Goal: Navigation & Orientation: Find specific page/section

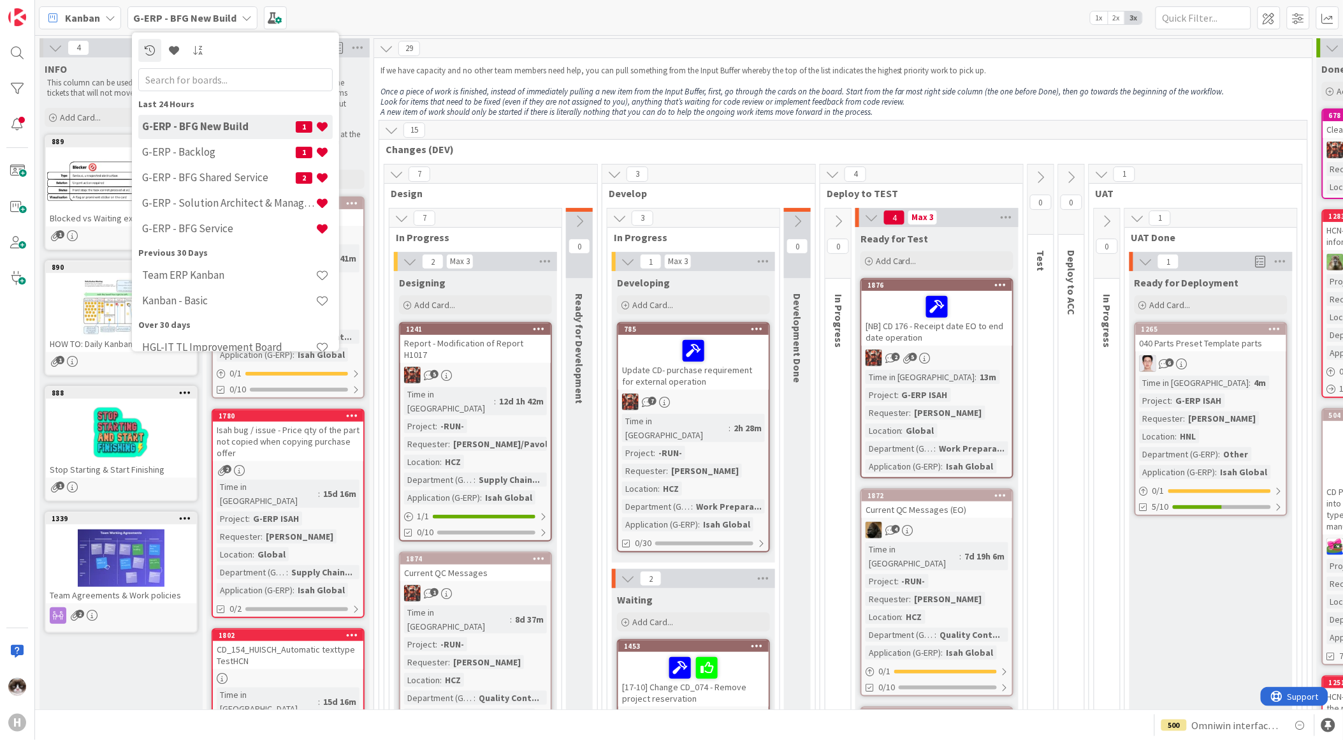
scroll to position [1629, 54]
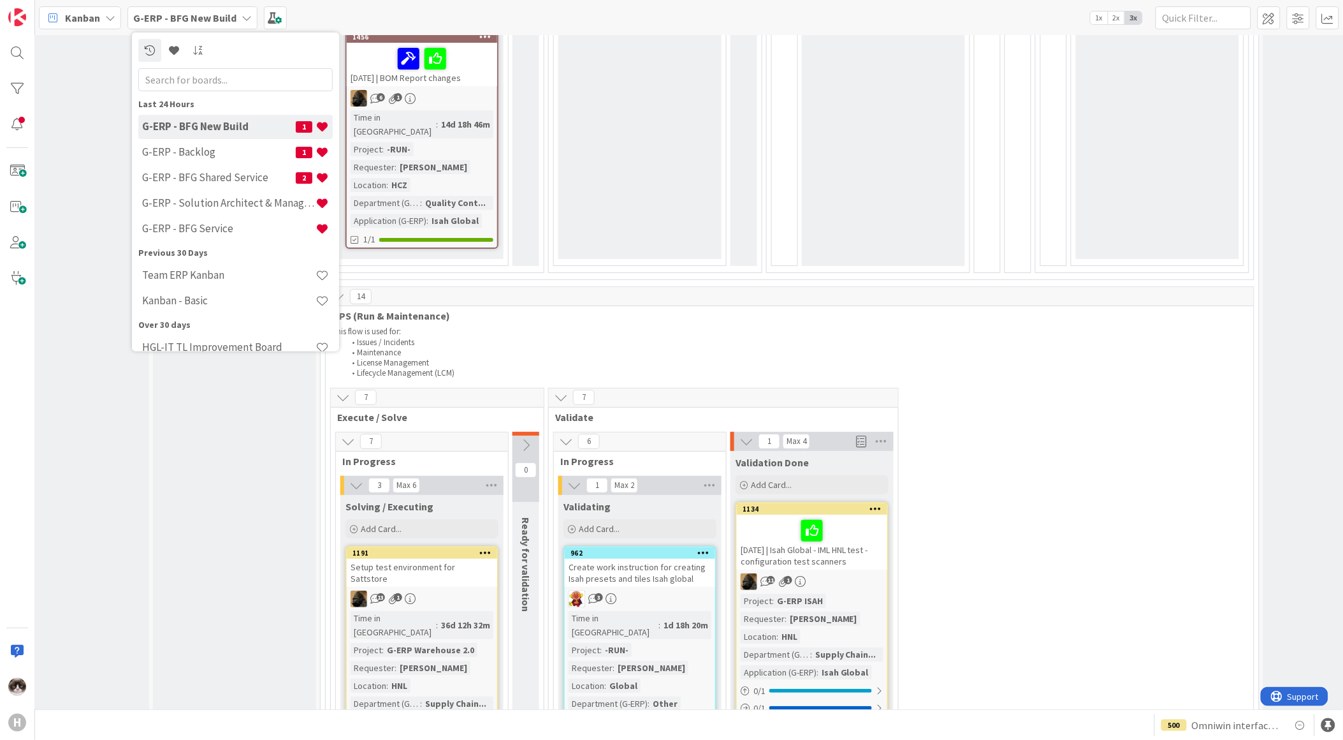
click at [249, 594] on div "Input Buffer During the Replenishment Meeting the team & Team Manager will sele…" at bounding box center [234, 387] width 163 height 3918
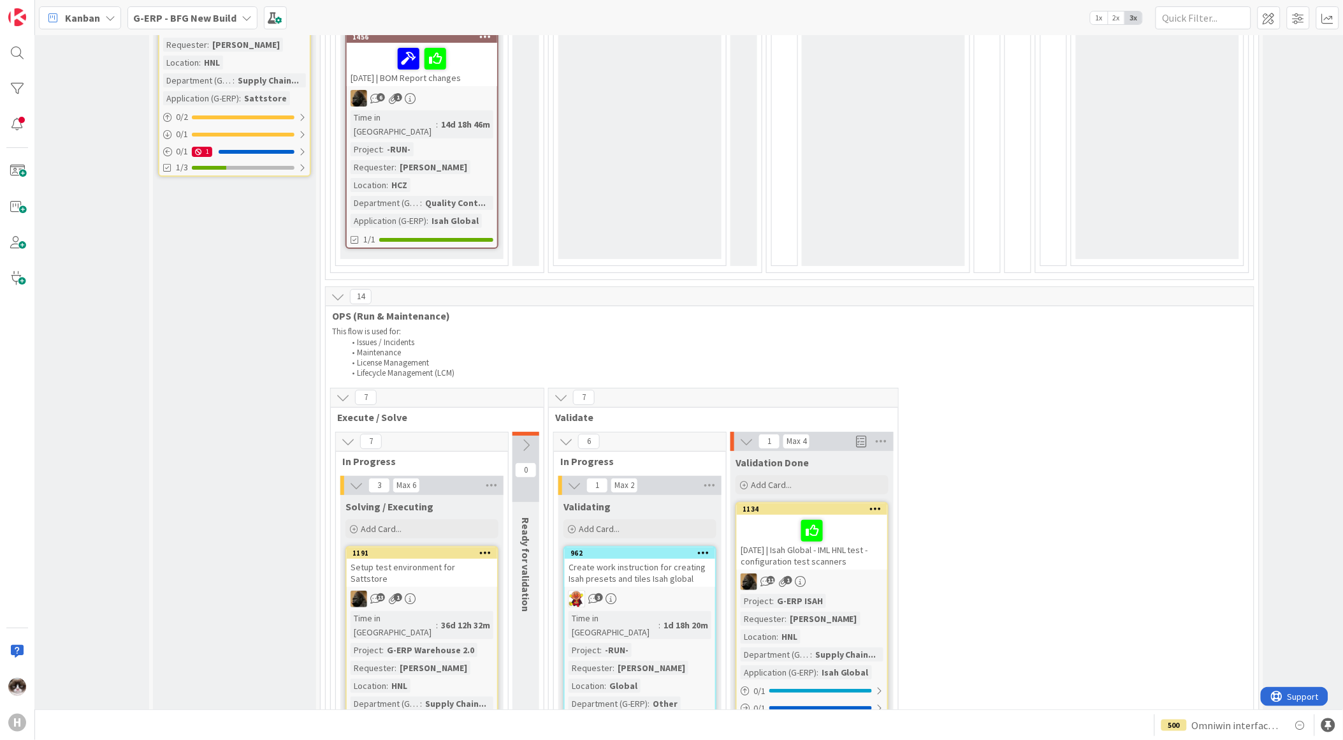
click at [218, 26] on div "G-ERP - BFG New Build" at bounding box center [193, 17] width 130 height 23
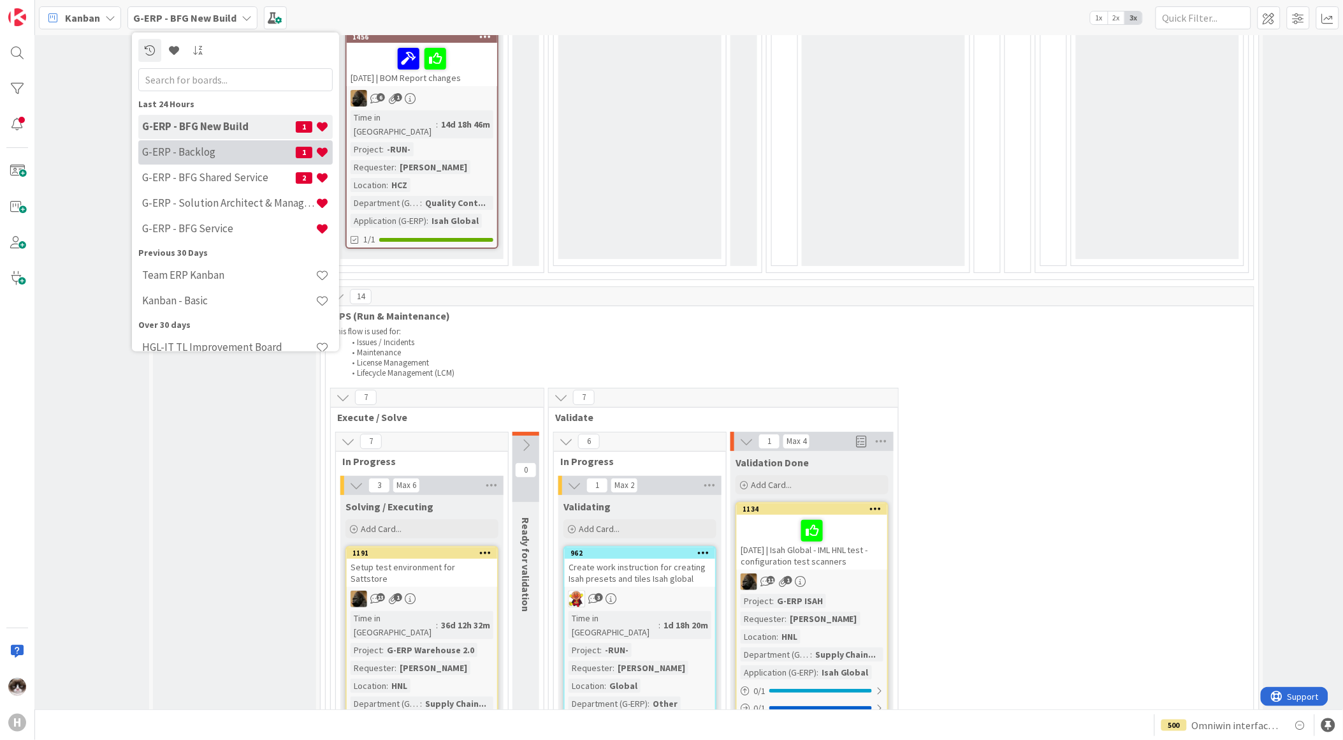
click at [222, 154] on h4 "G-ERP - Backlog" at bounding box center [219, 151] width 154 height 13
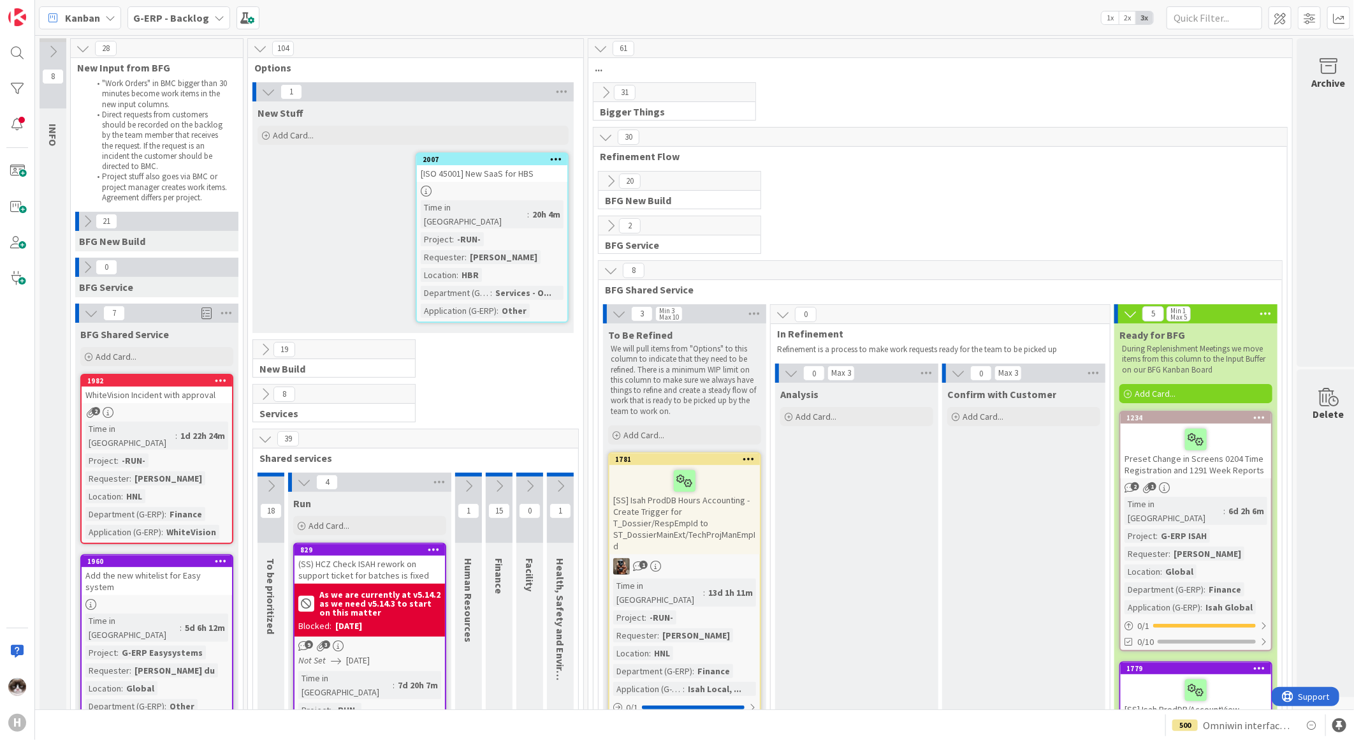
click at [600, 85] on icon at bounding box center [606, 92] width 14 height 14
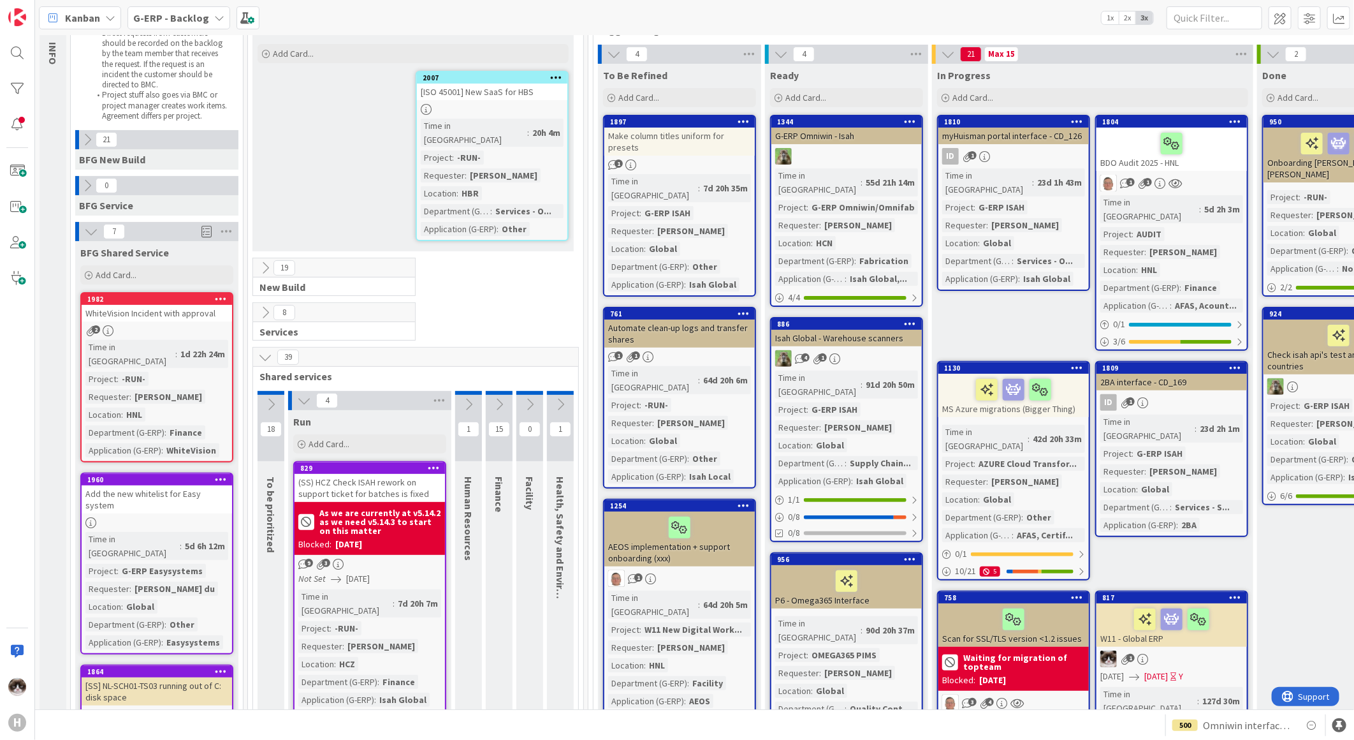
scroll to position [71, 0]
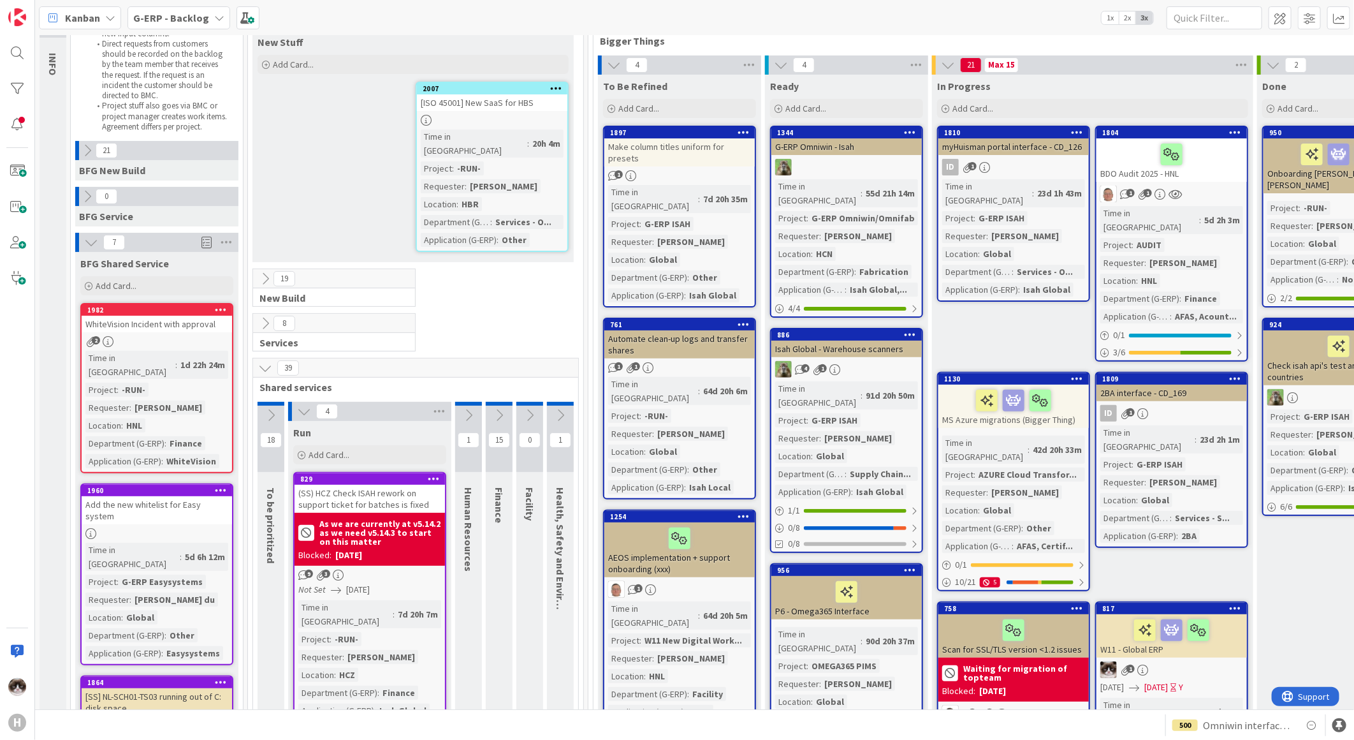
click at [270, 408] on icon at bounding box center [271, 415] width 14 height 14
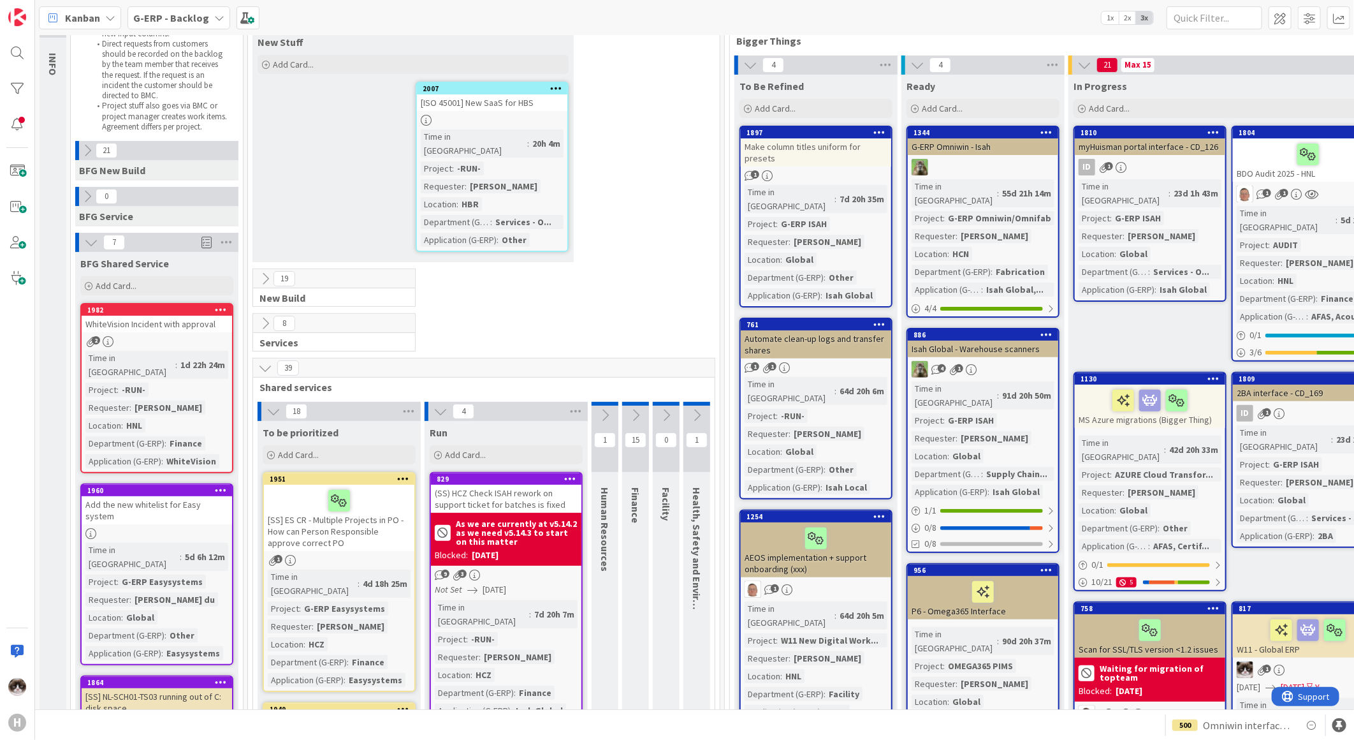
scroll to position [0, 0]
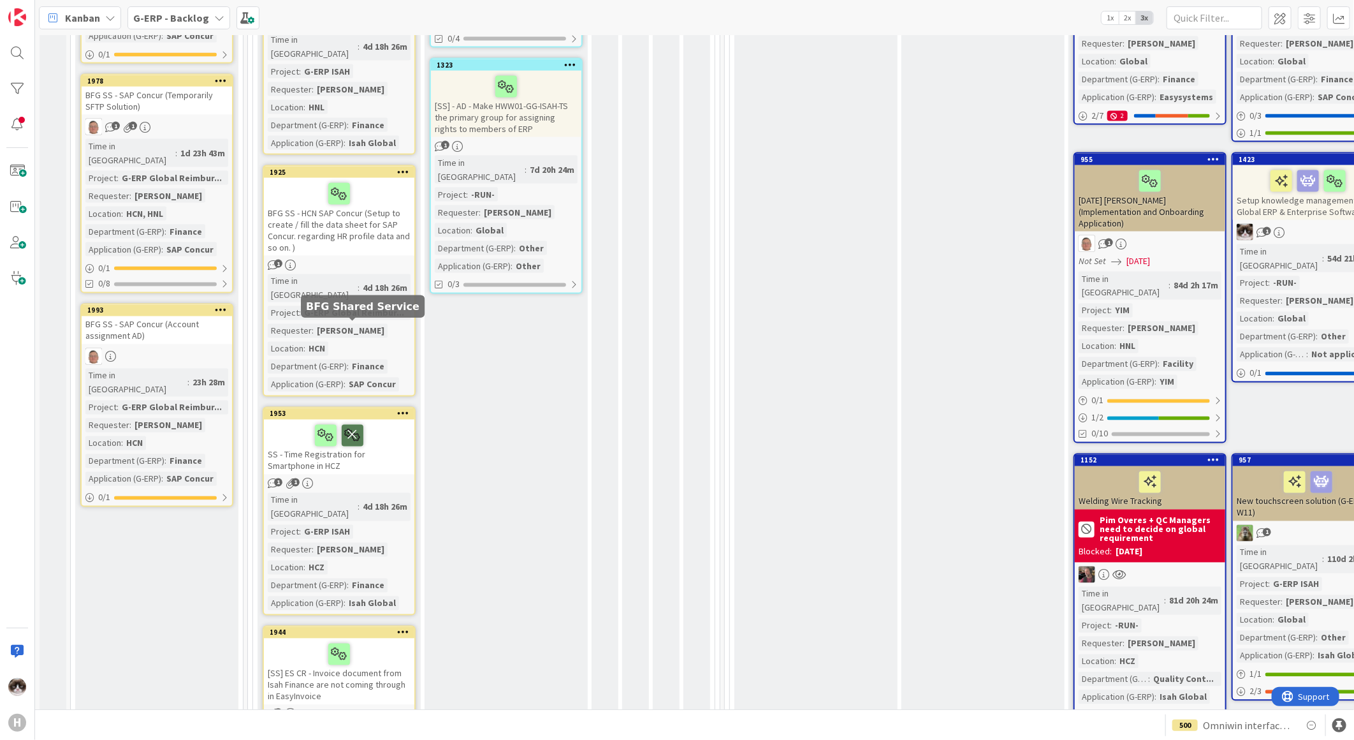
click at [351, 425] on icon at bounding box center [353, 435] width 22 height 20
click at [383, 422] on div at bounding box center [339, 435] width 143 height 27
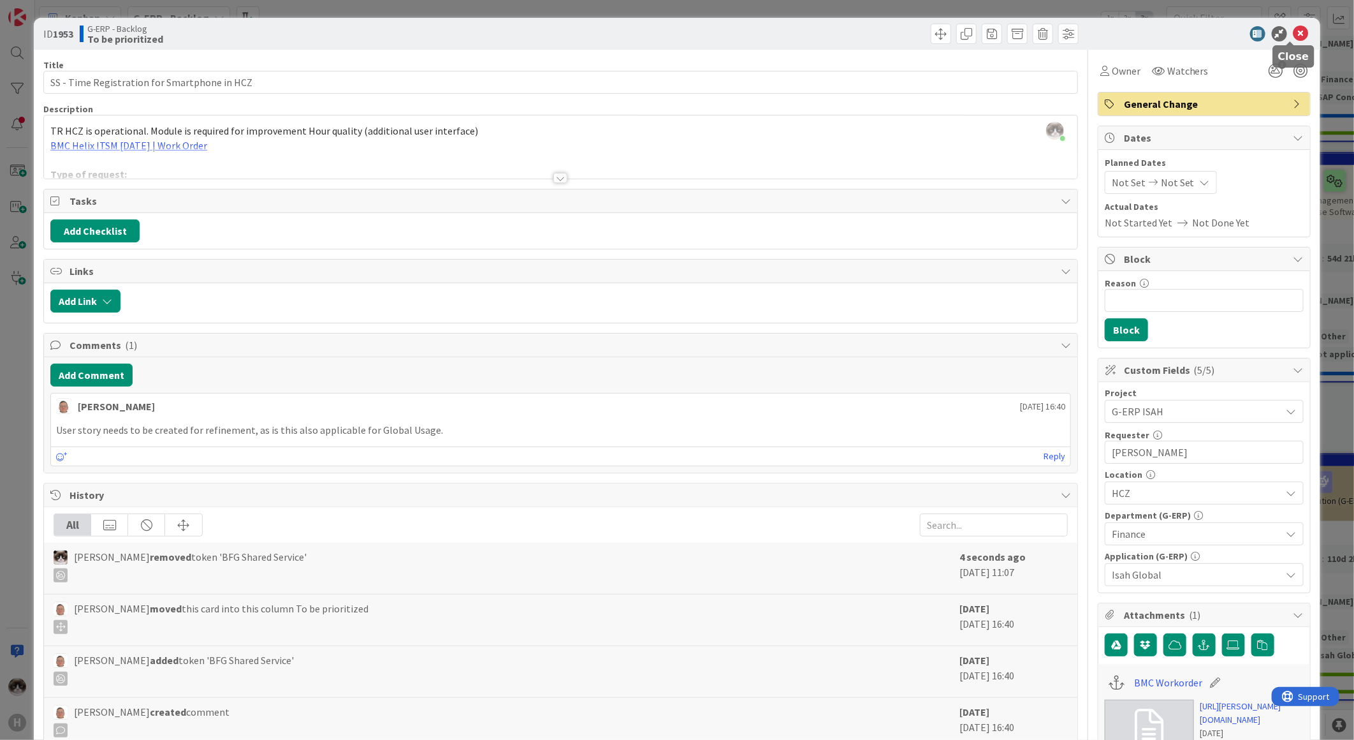
drag, startPoint x: 1292, startPoint y: 27, endPoint x: 1037, endPoint y: 128, distance: 274.5
click at [1294, 27] on icon at bounding box center [1301, 33] width 15 height 15
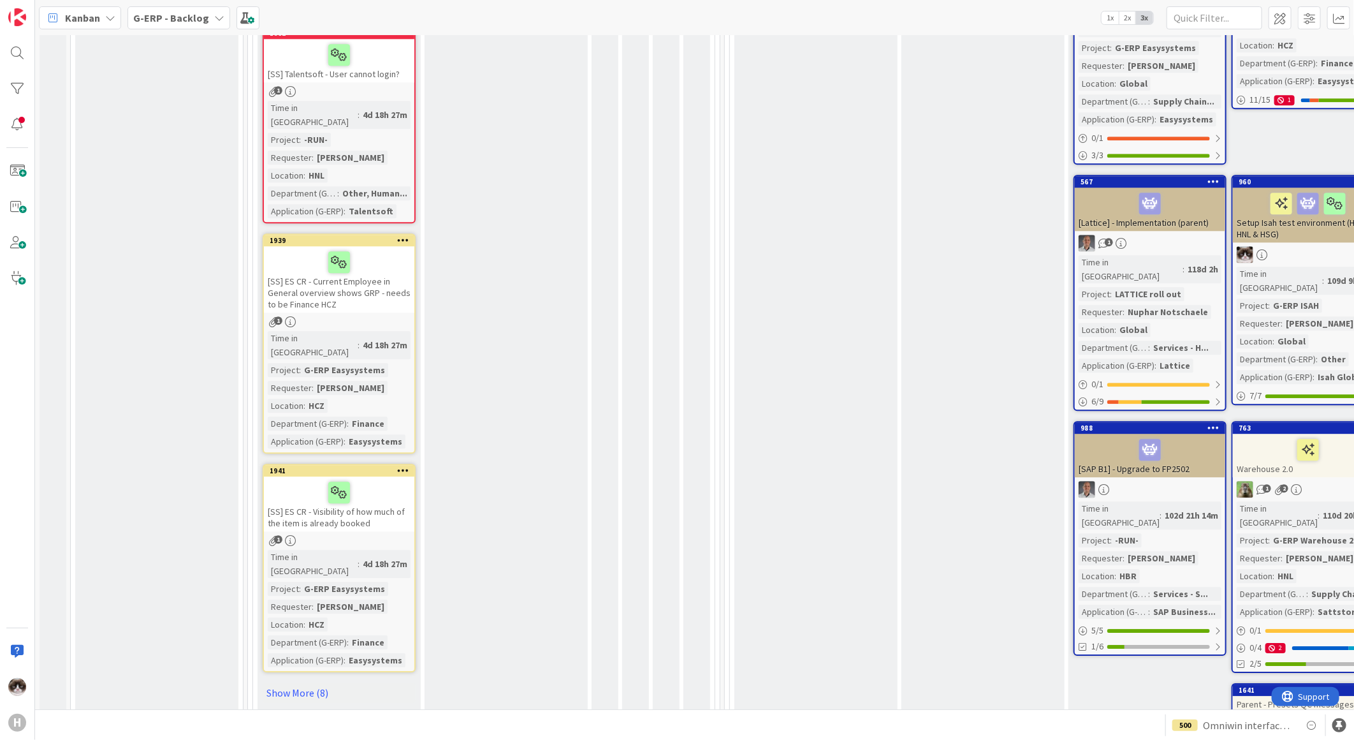
scroll to position [2125, 0]
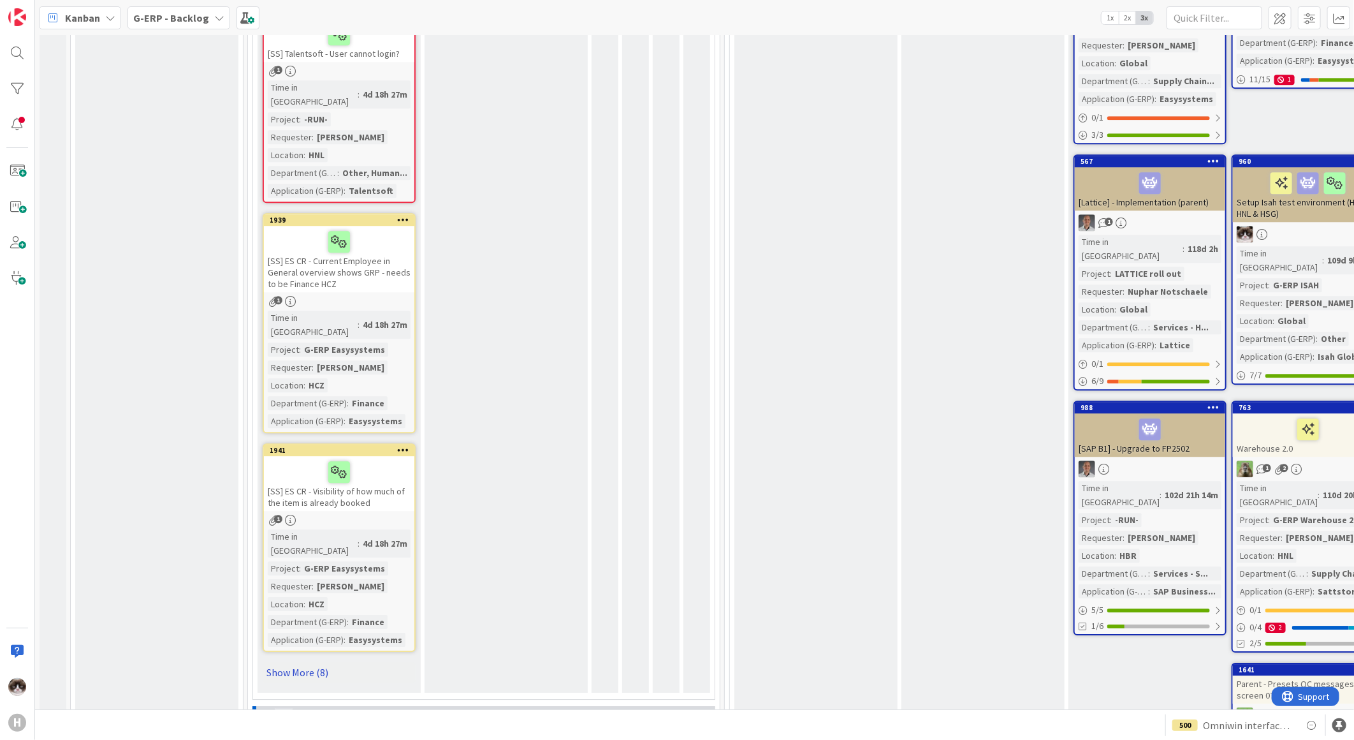
click at [294, 662] on link "Show More (8)" at bounding box center [339, 672] width 153 height 20
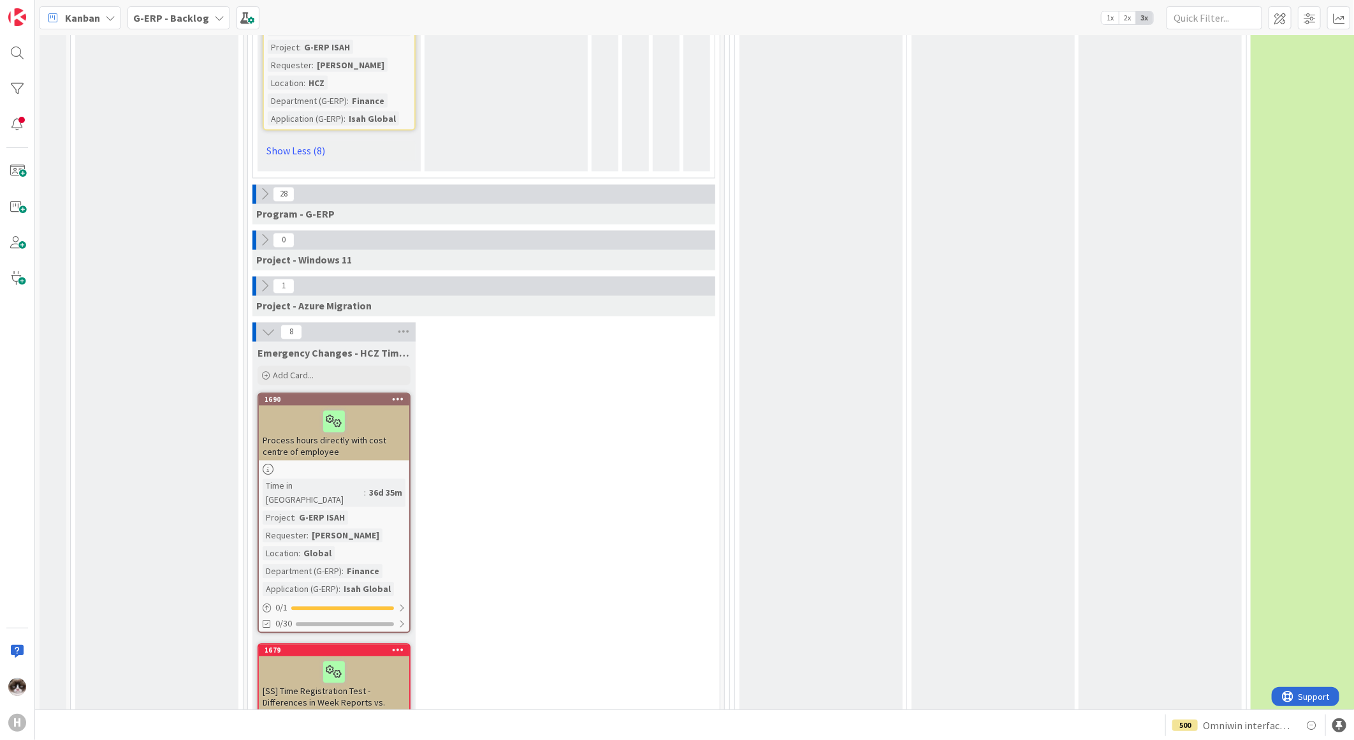
scroll to position [4349, 0]
